Goal: Task Accomplishment & Management: Use online tool/utility

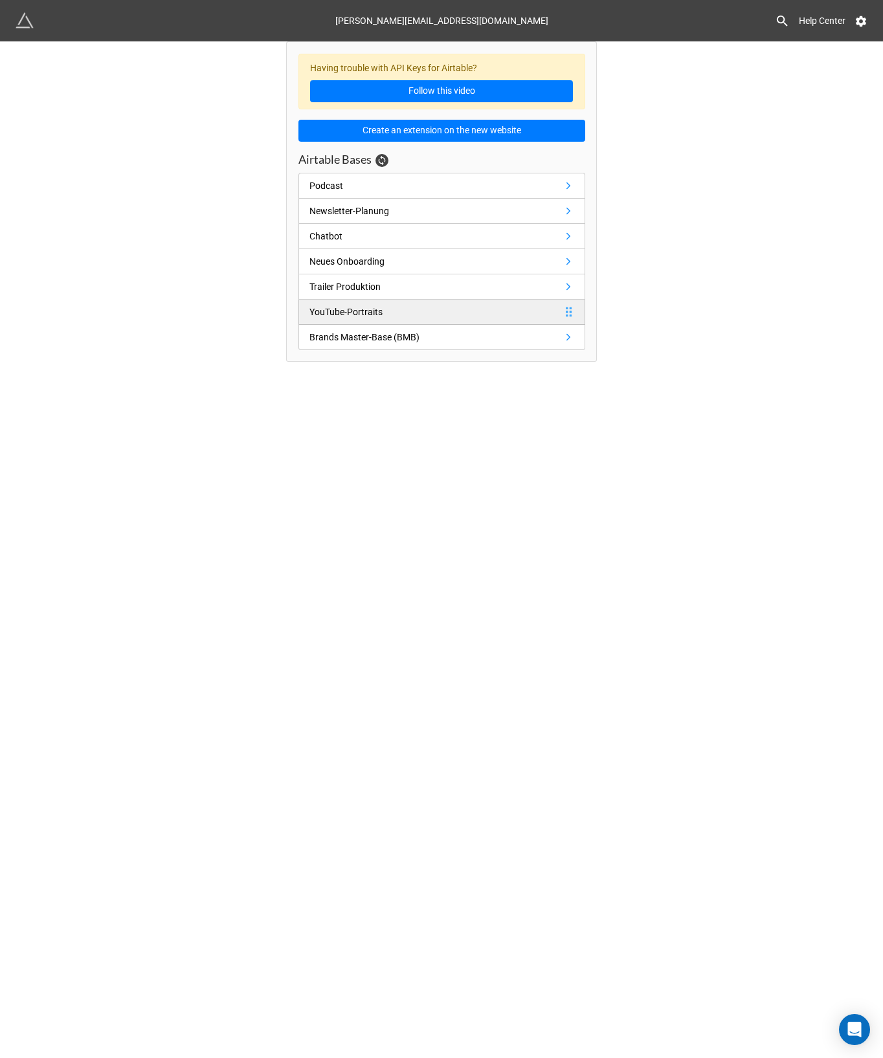
click at [381, 319] on link "YouTube-Portraits" at bounding box center [441, 312] width 287 height 25
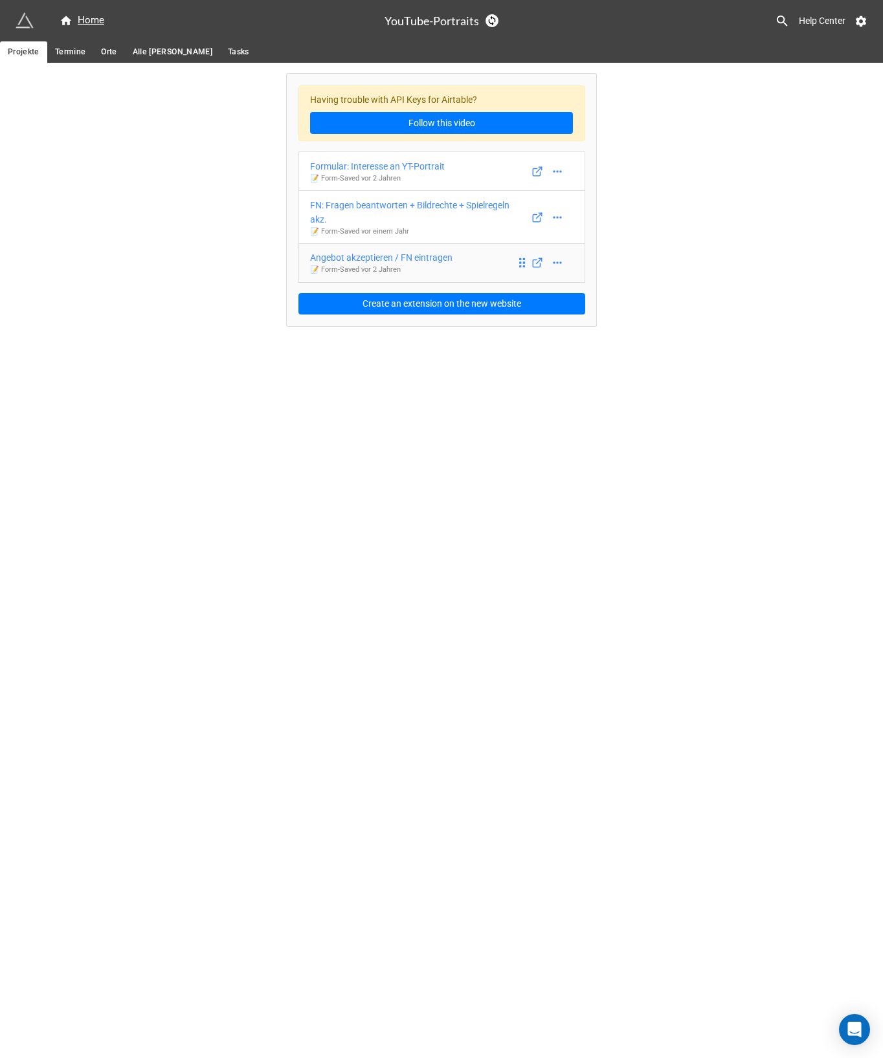
click at [408, 258] on div "Angebot akzeptieren / FN eintragen" at bounding box center [381, 257] width 142 height 14
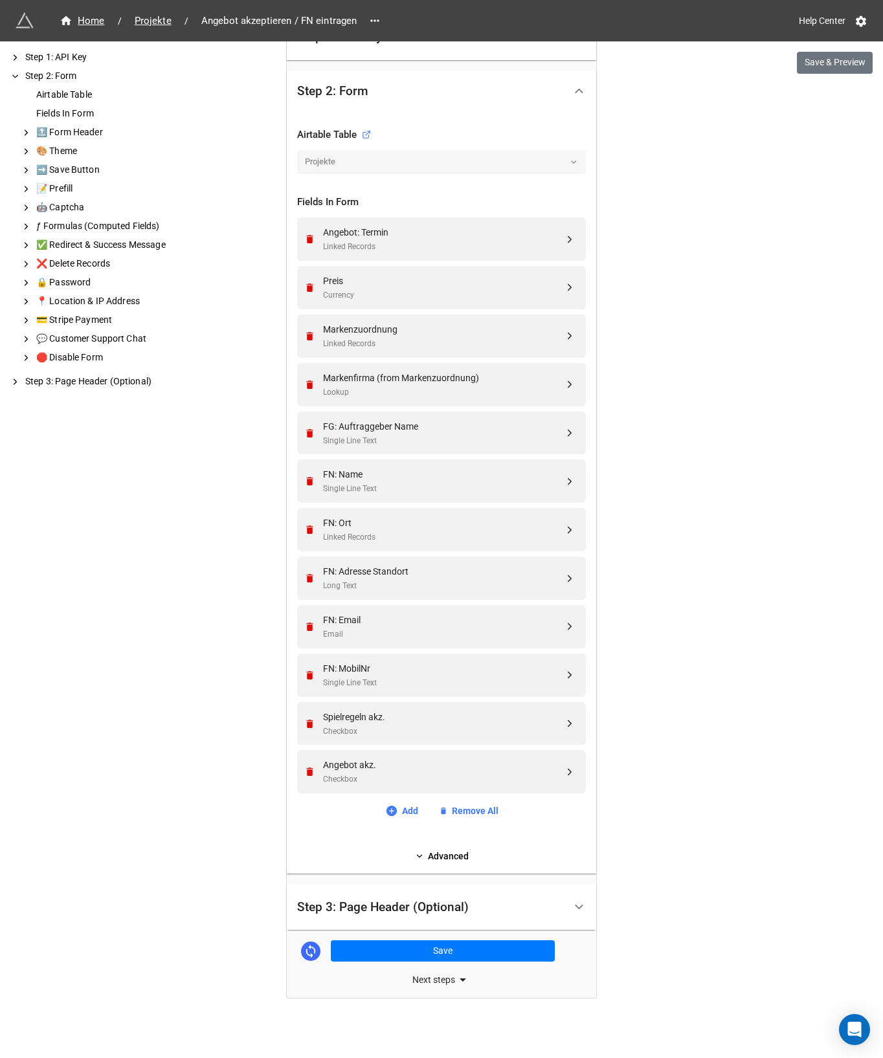
scroll to position [363, 0]
click at [406, 815] on link "Add" at bounding box center [401, 812] width 33 height 14
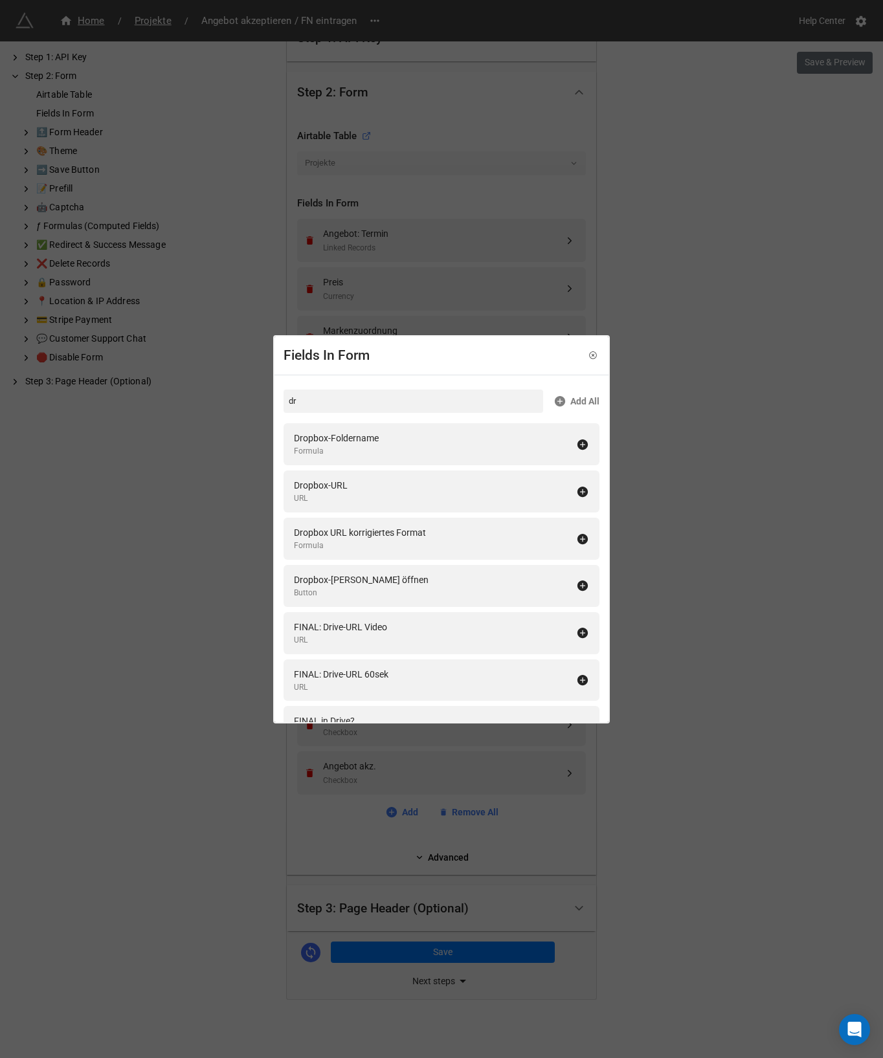
type input "d"
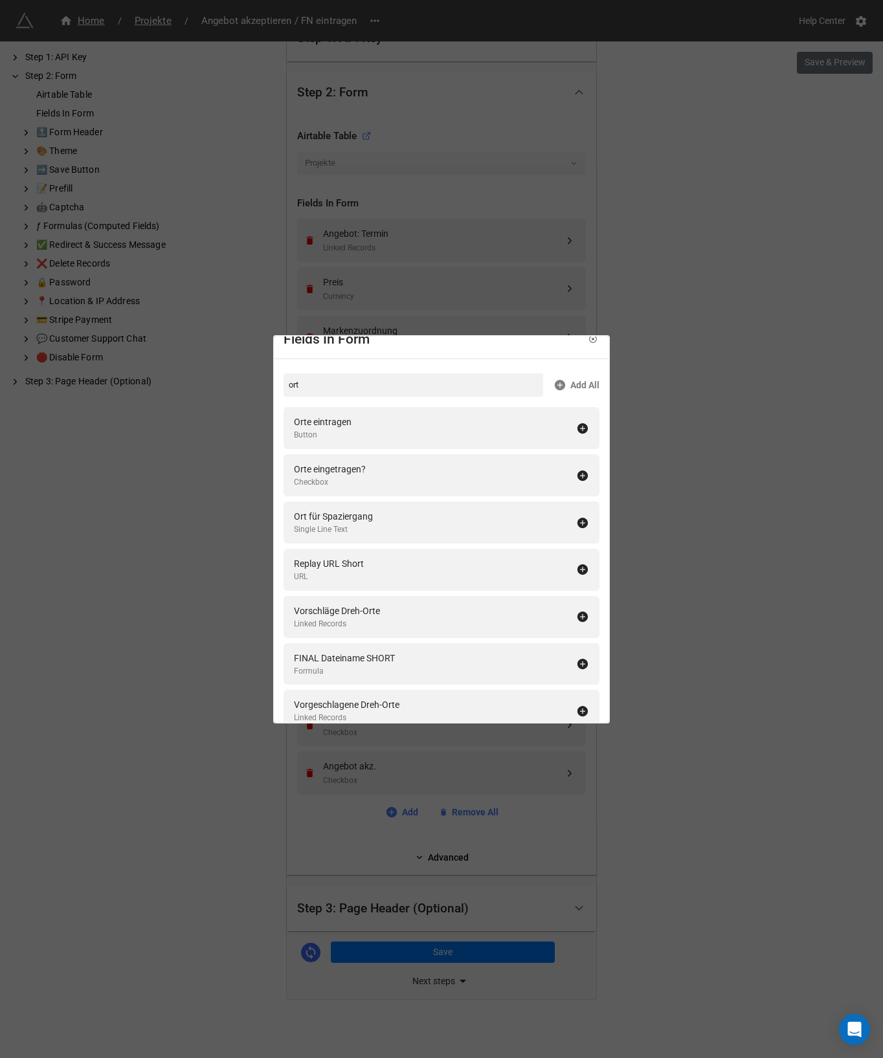
scroll to position [0, 0]
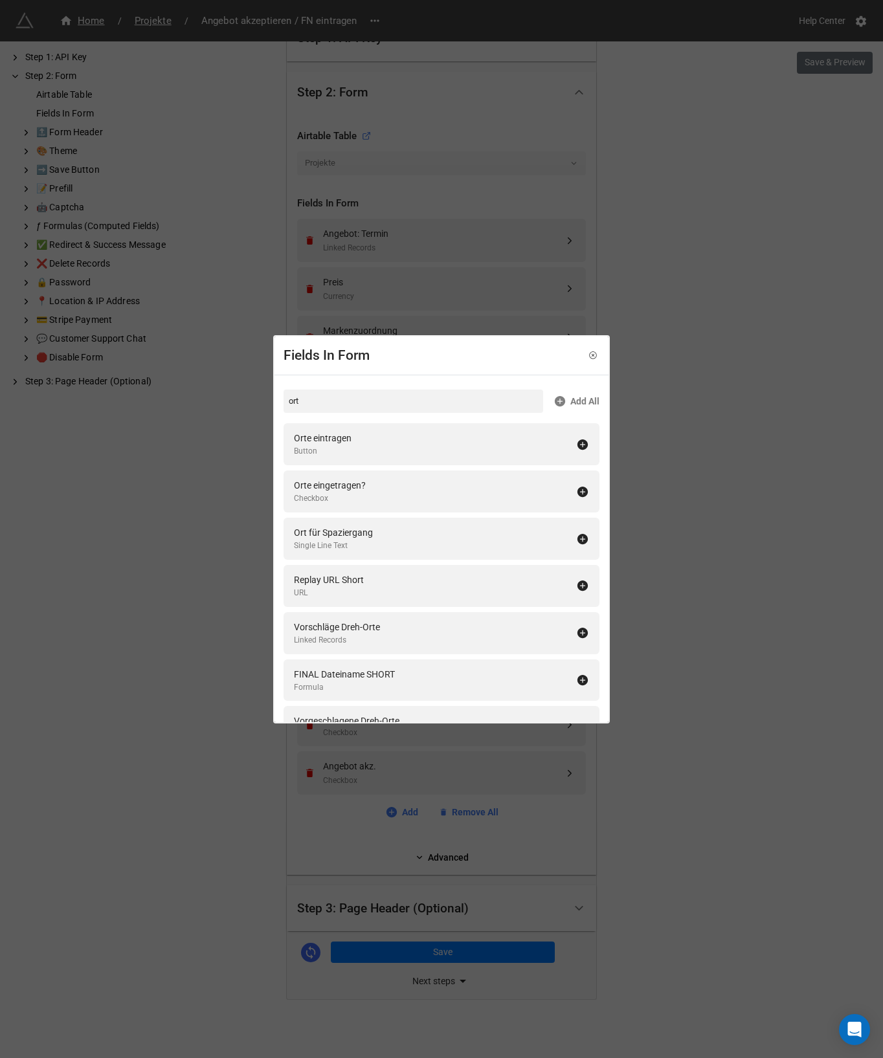
type input "ort"
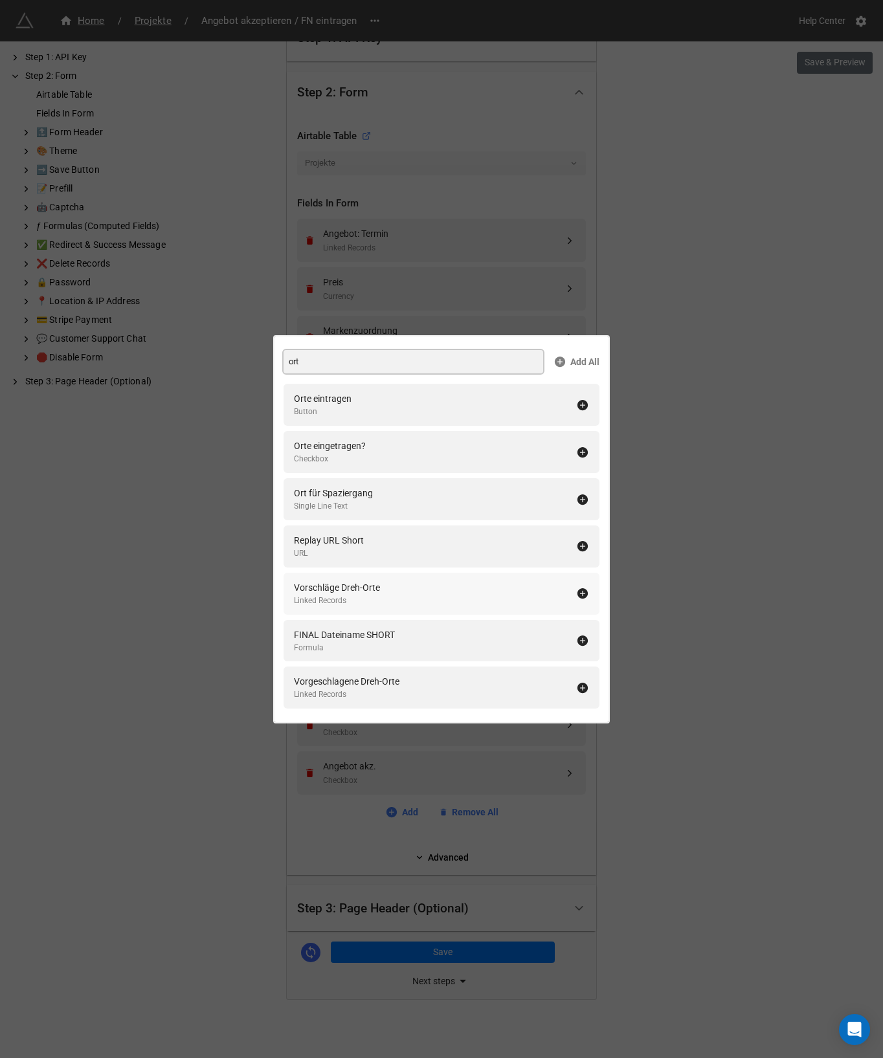
scroll to position [72, 0]
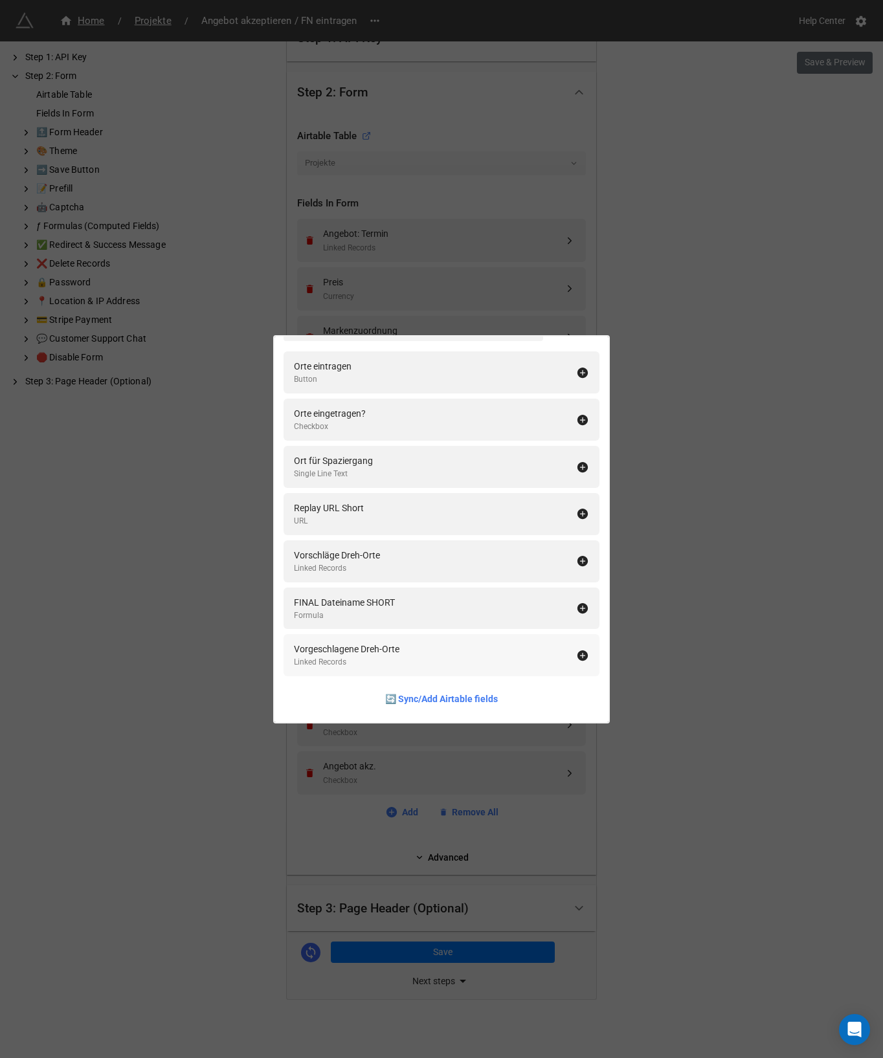
click at [399, 651] on div "Vorgeschlagene Dreh-Orte" at bounding box center [346, 649] width 105 height 14
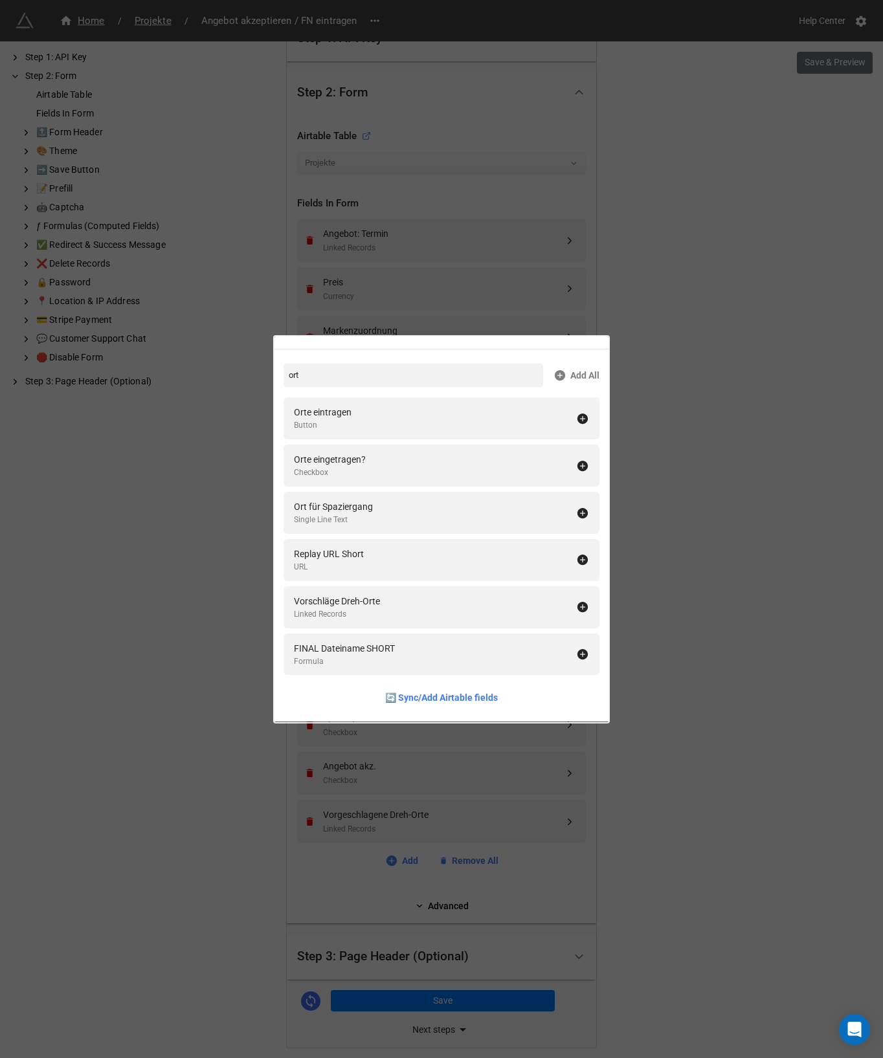
click at [163, 657] on div "Fields In Form ort Add All Orte eintragen Button Orte eingetragen? Checkbox Ort…" at bounding box center [441, 529] width 883 height 1058
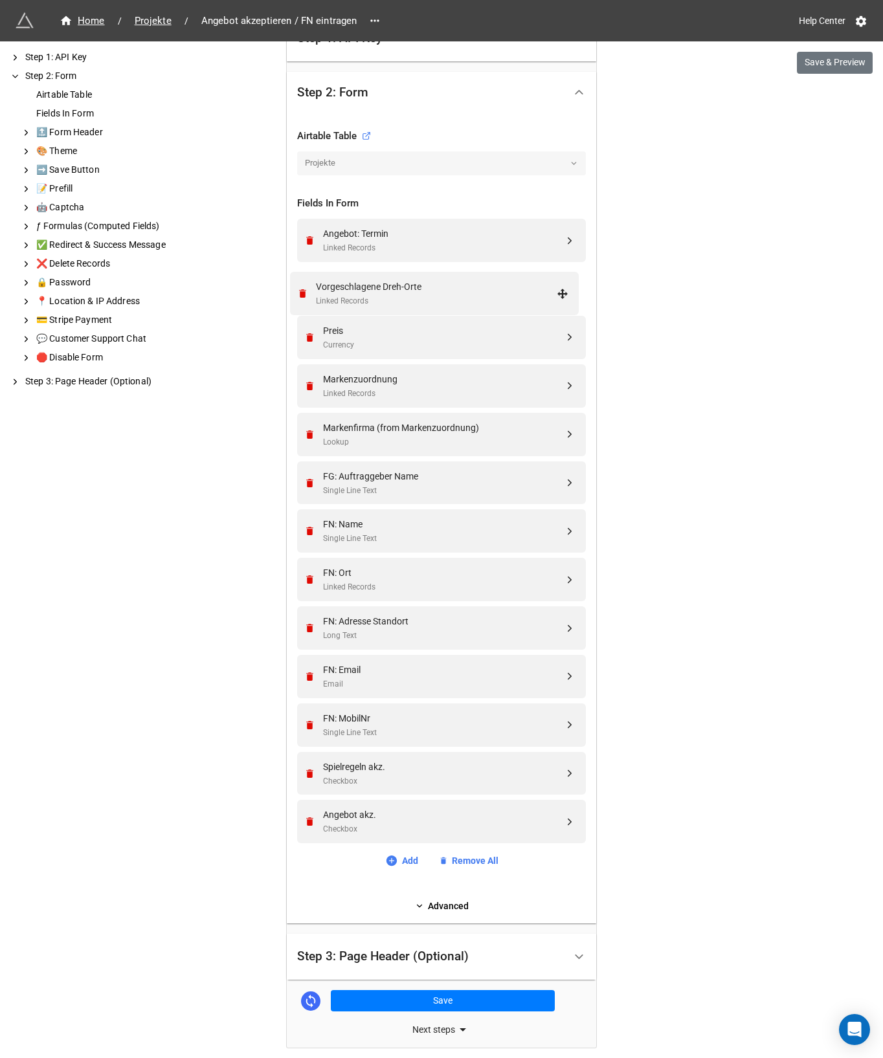
drag, startPoint x: 562, startPoint y: 824, endPoint x: 558, endPoint y: 295, distance: 528.7
click at [374, 284] on div "Vorgeschlagene Dreh-Orte" at bounding box center [443, 282] width 241 height 14
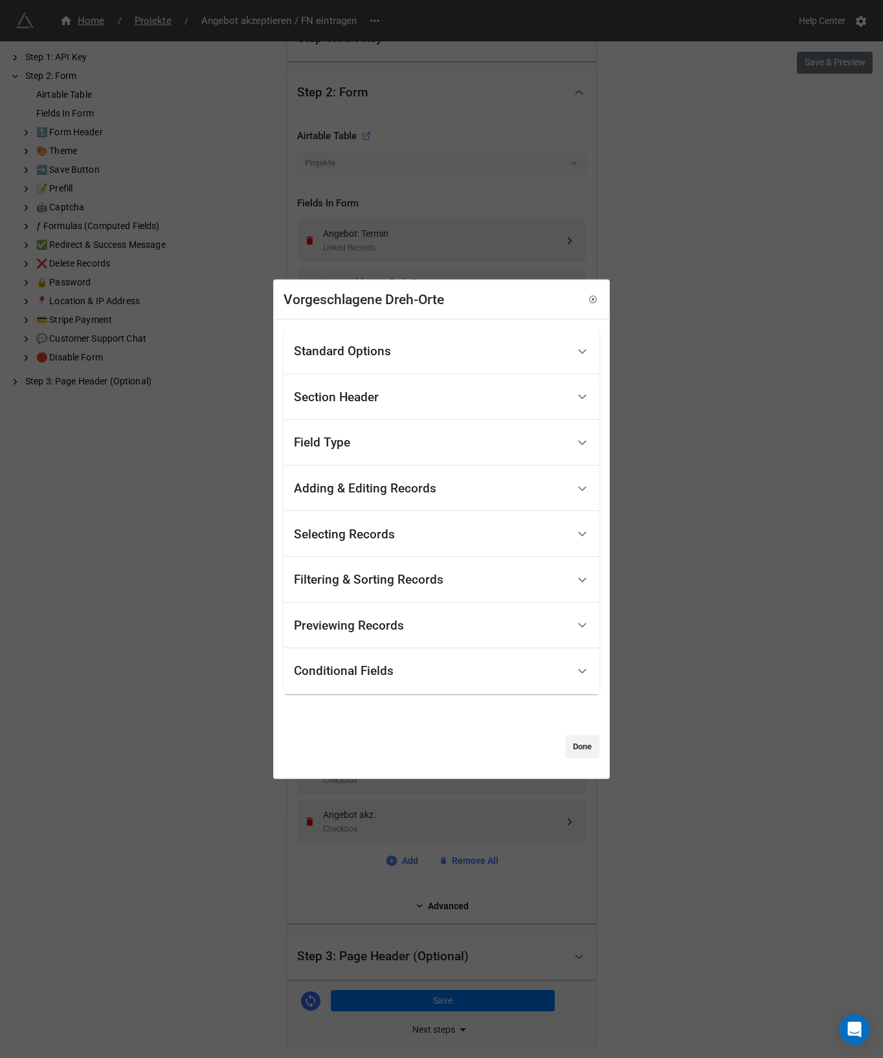
click at [373, 352] on div "Standard Options" at bounding box center [342, 351] width 97 height 13
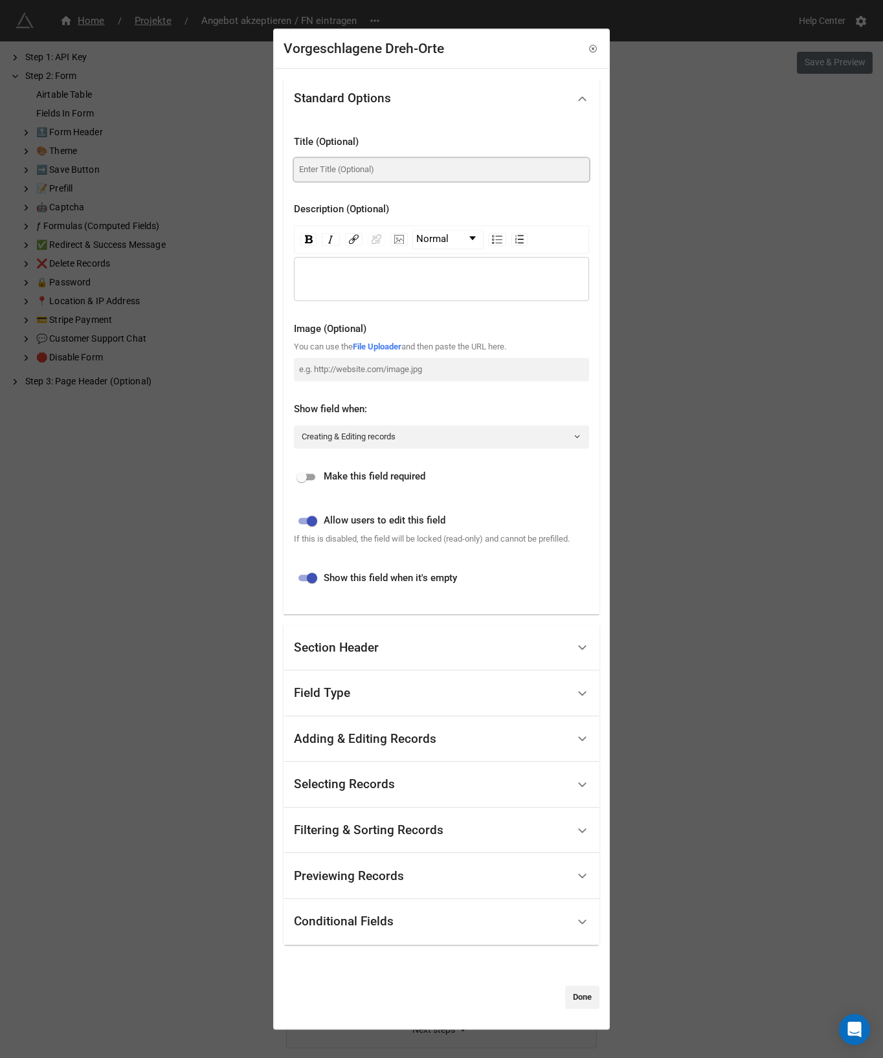
click at [375, 160] on input at bounding box center [441, 169] width 295 height 23
paste input "Drehort"
type input "Drehort"
click at [448, 105] on div "Standard Options" at bounding box center [431, 98] width 274 height 30
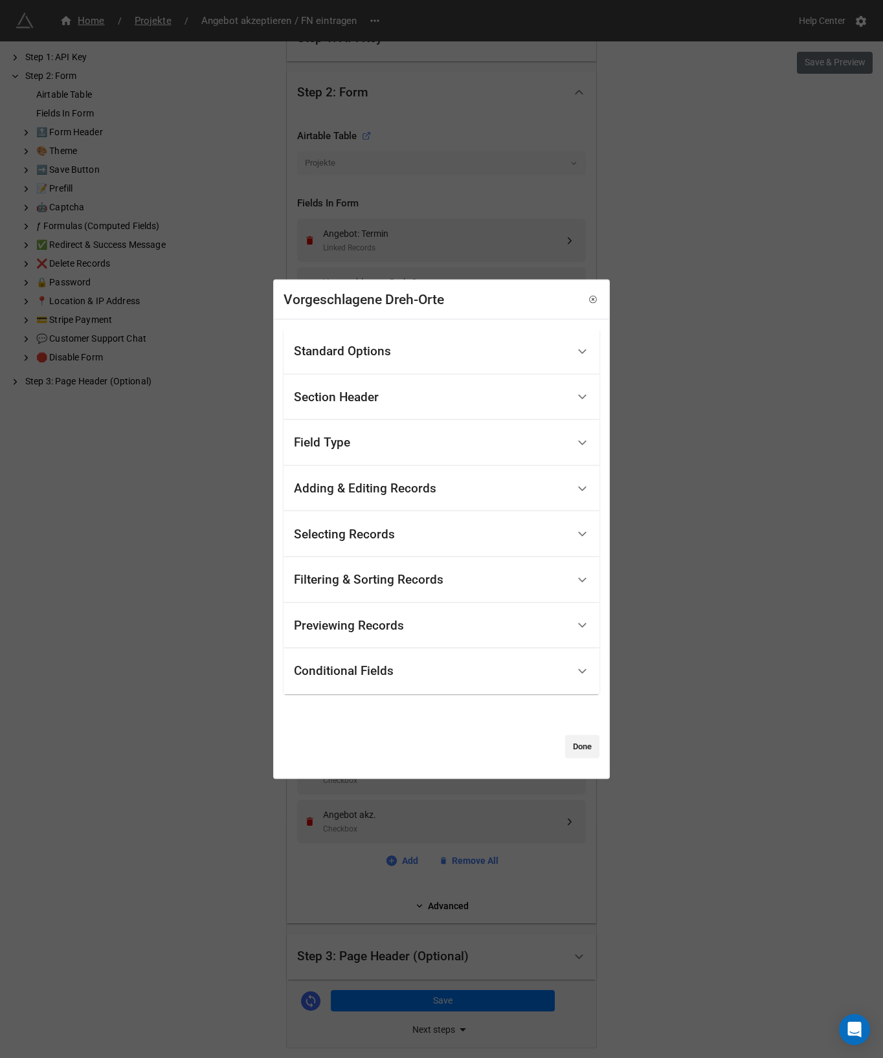
click at [430, 345] on div "Standard Options" at bounding box center [431, 351] width 274 height 30
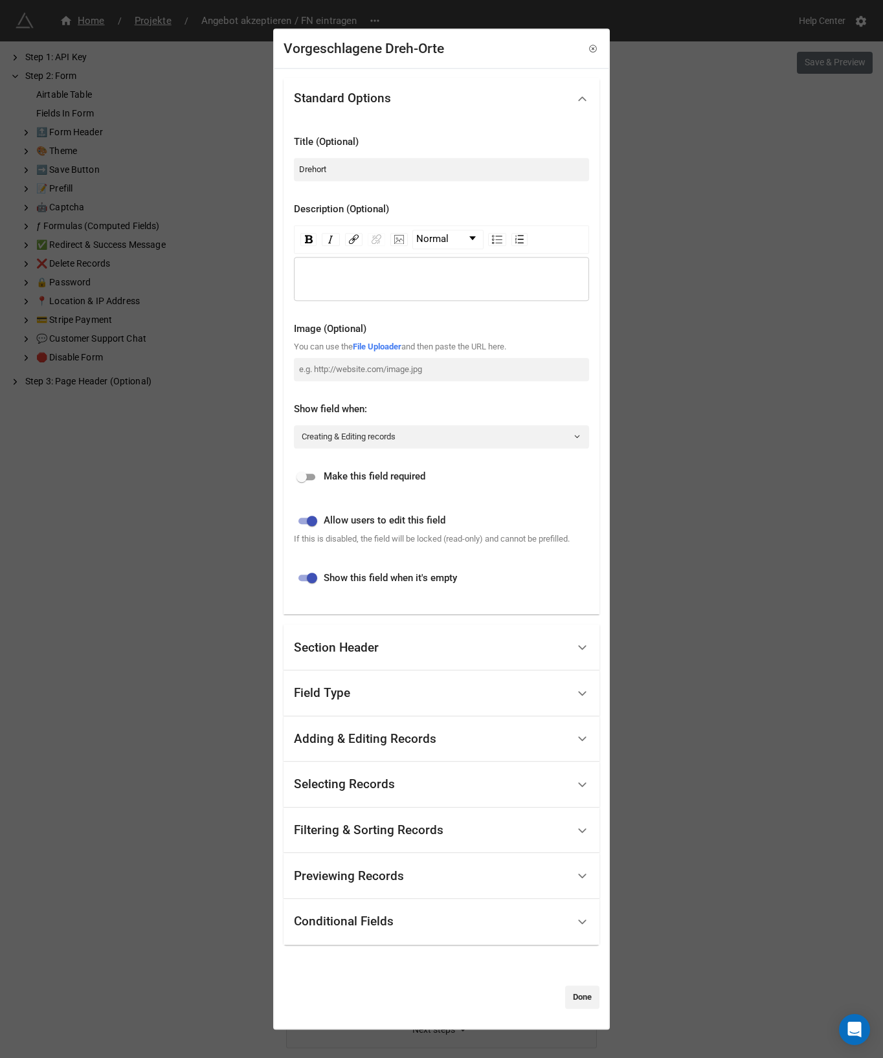
click at [281, 324] on div "Standard Options Title (Optional) Drehort Description (Optional) Normal Image (…" at bounding box center [441, 549] width 334 height 960
click at [308, 519] on input "checkbox" at bounding box center [312, 521] width 47 height 16
checkbox input "false"
click at [303, 584] on input "checkbox" at bounding box center [312, 579] width 47 height 16
checkbox input "false"
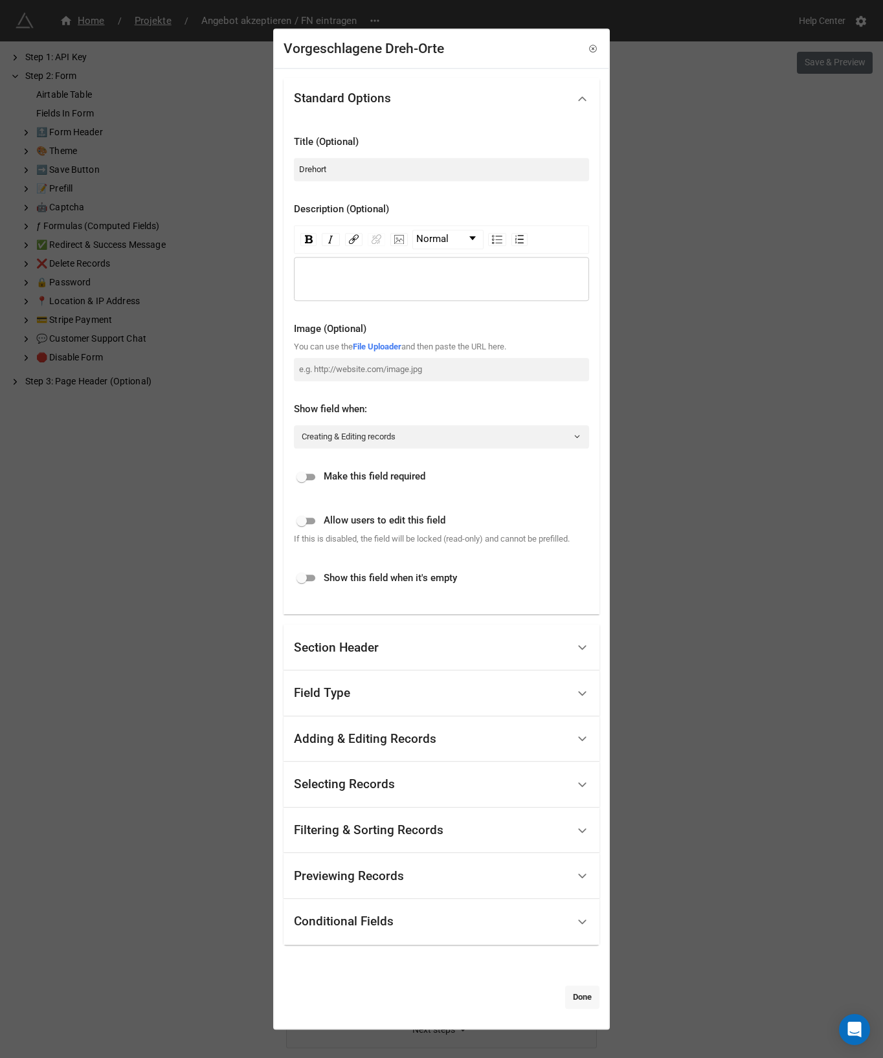
click at [578, 1007] on link "Done" at bounding box center [582, 996] width 34 height 23
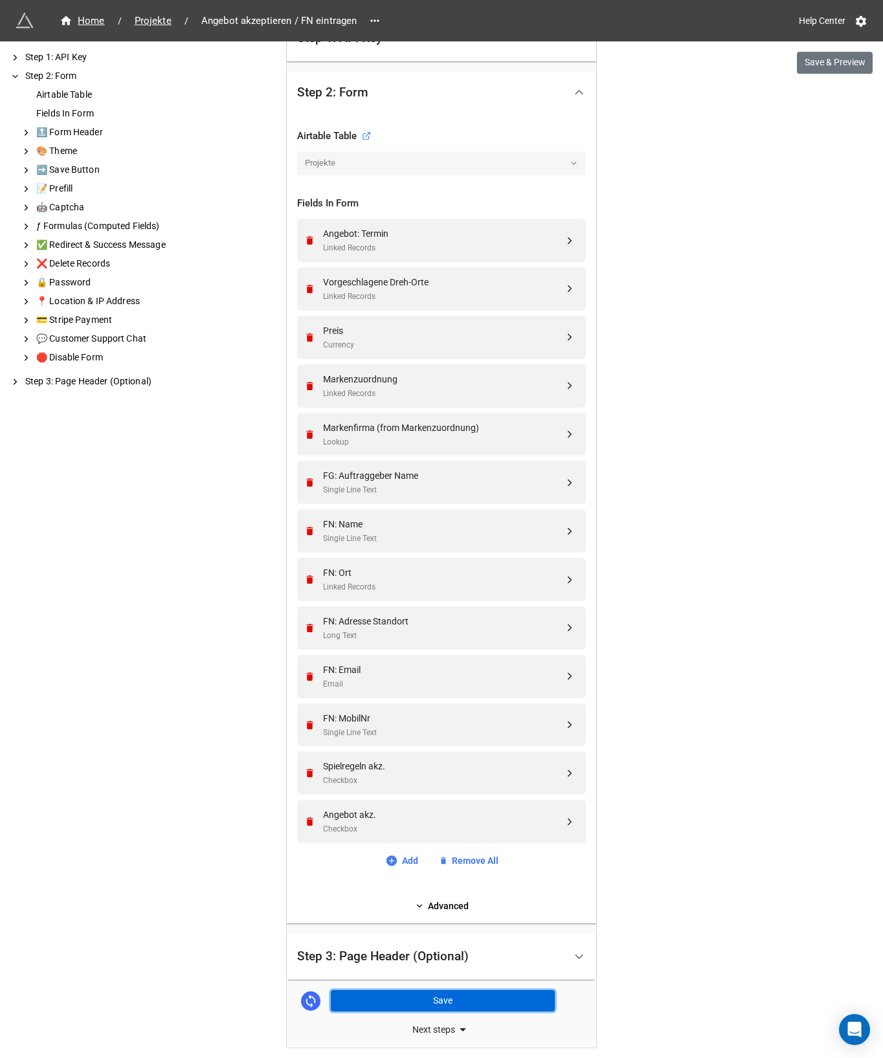
click at [485, 996] on button "Save" at bounding box center [443, 1001] width 224 height 22
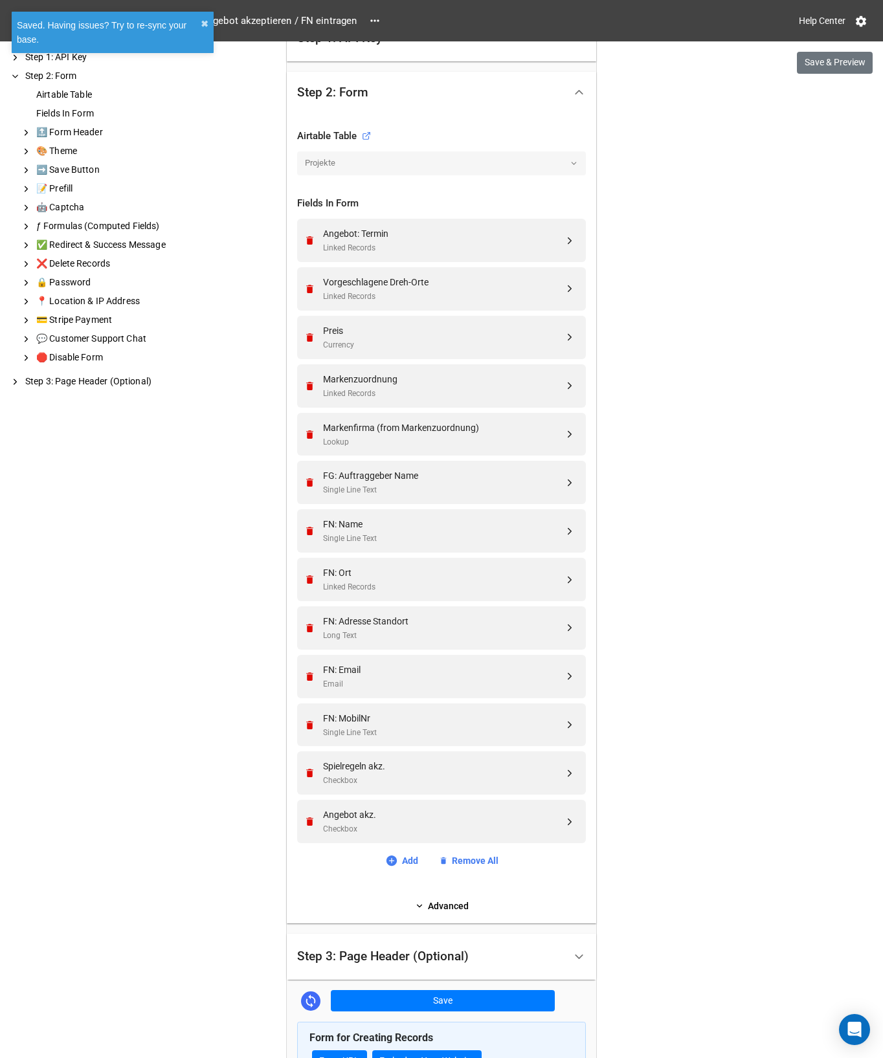
click at [80, 635] on div "Step 1: API Key Step 2: Form Airtable Table Fields In Form 🔝 Form Header 🎨 Them…" at bounding box center [103, 549] width 207 height 1017
